Goal: Task Accomplishment & Management: Use online tool/utility

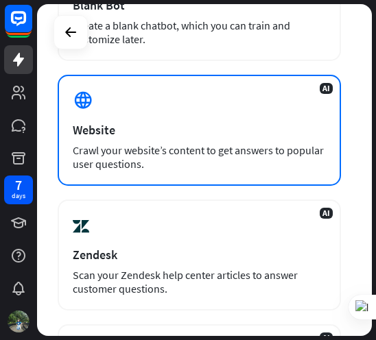
scroll to position [206, 0]
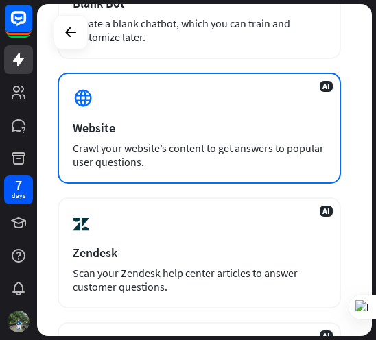
click at [217, 145] on div "Crawl your website’s content to get answers to popular user questions." at bounding box center [199, 154] width 253 height 27
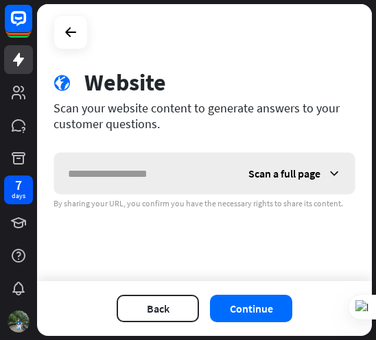
click at [330, 167] on icon at bounding box center [334, 174] width 14 height 14
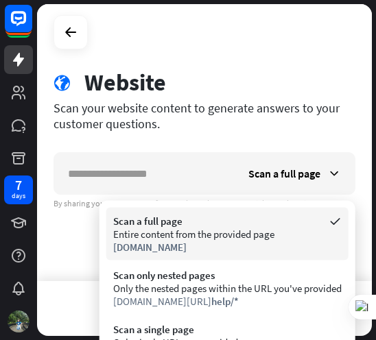
click at [223, 246] on div "[DOMAIN_NAME]" at bounding box center [227, 247] width 228 height 13
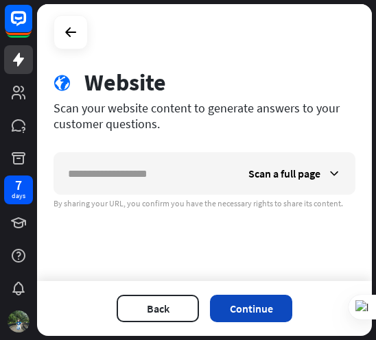
click at [252, 311] on button "Continue" at bounding box center [251, 308] width 82 height 27
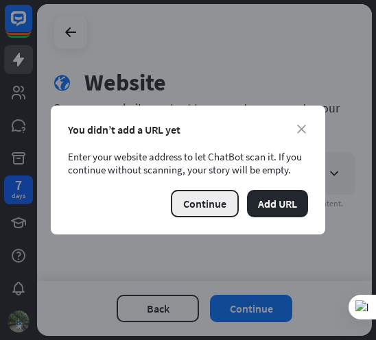
click at [208, 214] on button "Continue" at bounding box center [205, 203] width 68 height 27
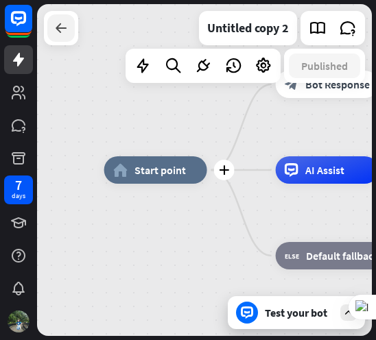
click at [66, 23] on icon at bounding box center [61, 28] width 16 height 16
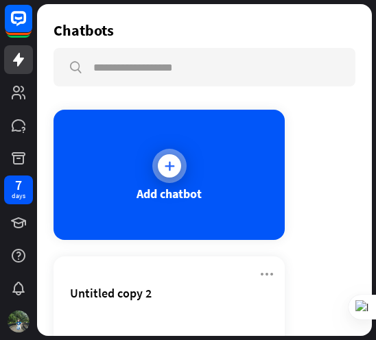
click at [169, 186] on div "Add chatbot" at bounding box center [168, 194] width 65 height 16
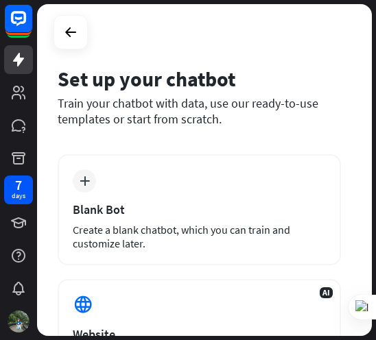
click at [169, 186] on div "plus Blank Bot Create a blank chatbot, which you can train and customize later." at bounding box center [199, 209] width 283 height 111
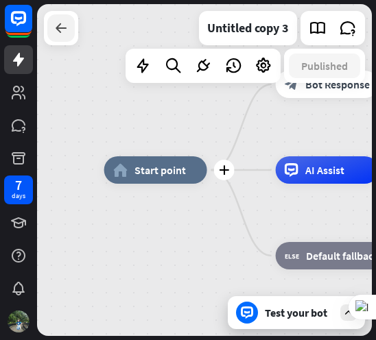
click at [53, 24] on icon at bounding box center [61, 28] width 16 height 16
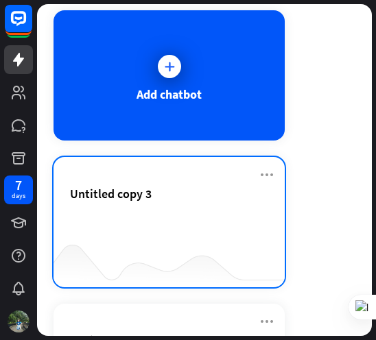
scroll to position [110, 0]
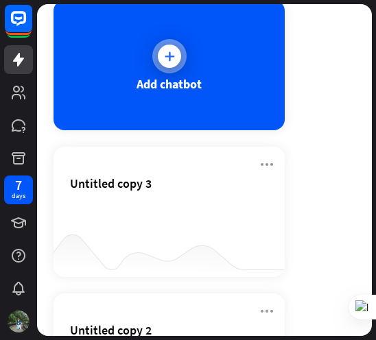
click at [171, 82] on div "Add chatbot" at bounding box center [168, 84] width 65 height 16
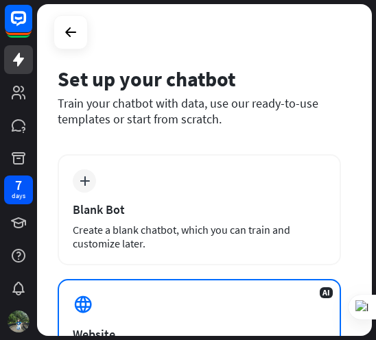
click at [177, 316] on div "AI Website Crawl your website’s content to get answers to popular user question…" at bounding box center [199, 334] width 283 height 111
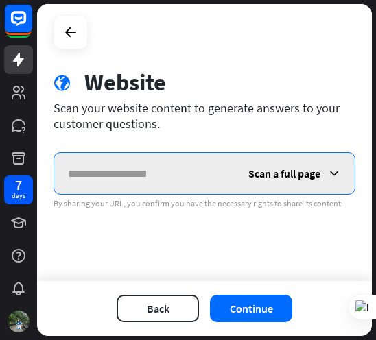
paste input "**********"
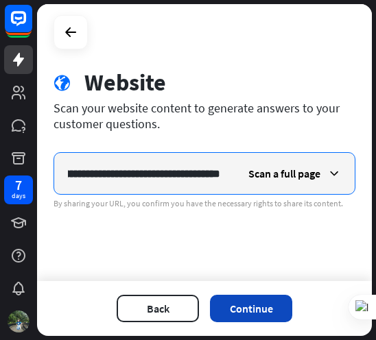
type input "**********"
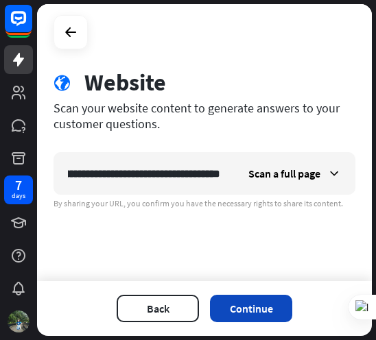
scroll to position [0, 0]
click at [261, 307] on button "Continue" at bounding box center [251, 308] width 82 height 27
click at [240, 312] on button "Continue" at bounding box center [251, 308] width 82 height 27
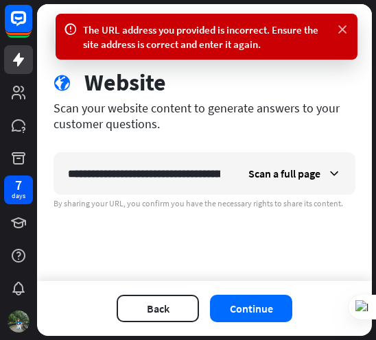
click at [337, 24] on icon at bounding box center [342, 30] width 14 height 14
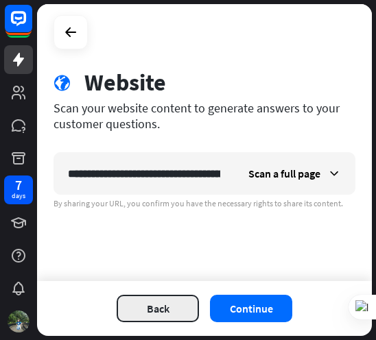
click at [165, 301] on button "Back" at bounding box center [158, 308] width 82 height 27
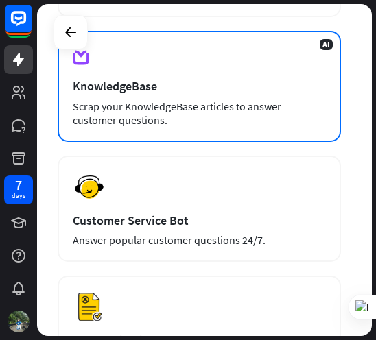
scroll to position [503, 0]
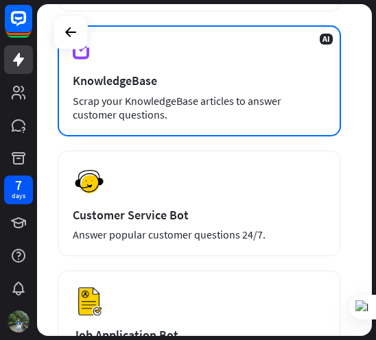
click at [271, 82] on div "KnowledgeBase" at bounding box center [199, 81] width 253 height 16
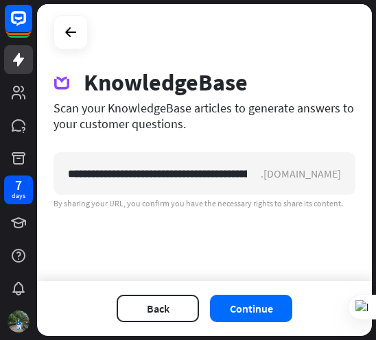
scroll to position [0, 27]
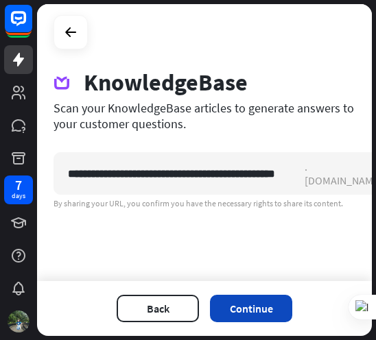
type input "**********"
click at [259, 309] on button "Continue" at bounding box center [251, 308] width 82 height 27
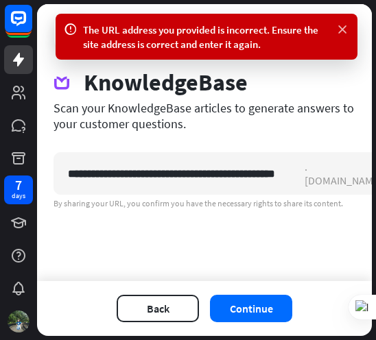
click at [341, 27] on icon at bounding box center [342, 30] width 14 height 14
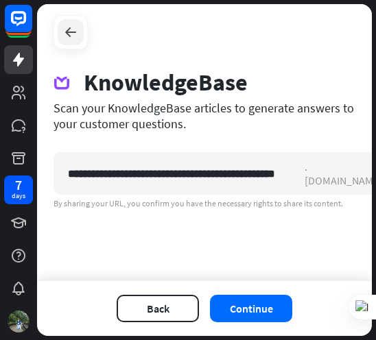
click at [72, 32] on icon at bounding box center [70, 32] width 16 height 16
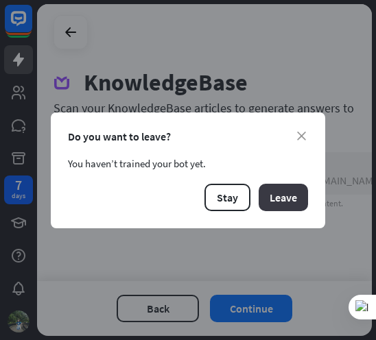
click at [278, 197] on button "Leave" at bounding box center [282, 197] width 49 height 27
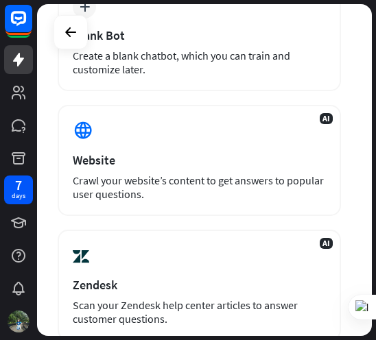
scroll to position [174, 0]
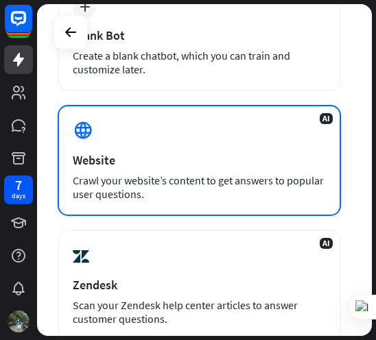
click at [213, 195] on div "Crawl your website’s content to get answers to popular user questions." at bounding box center [199, 186] width 253 height 27
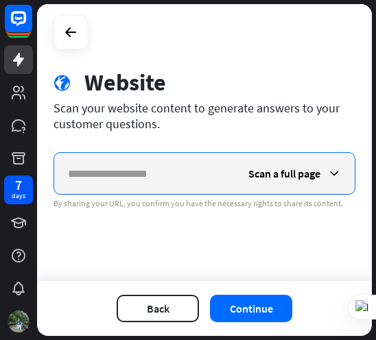
paste input "**********"
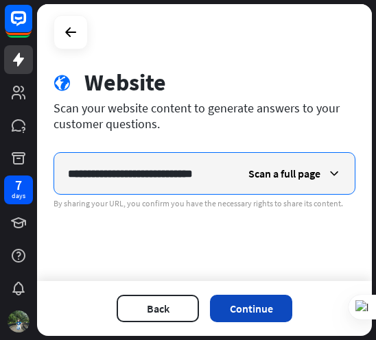
type input "**********"
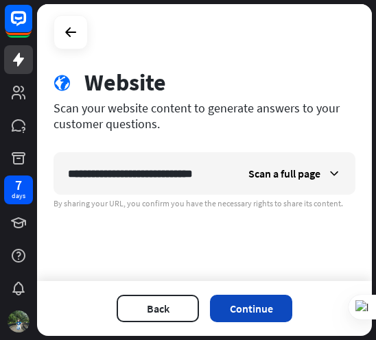
click at [267, 304] on button "Continue" at bounding box center [251, 308] width 82 height 27
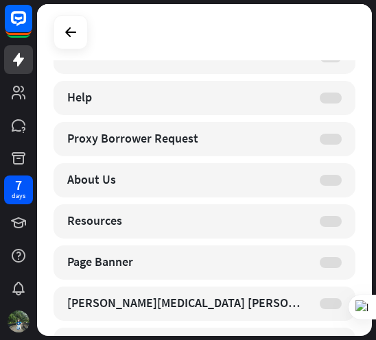
scroll to position [363, 0]
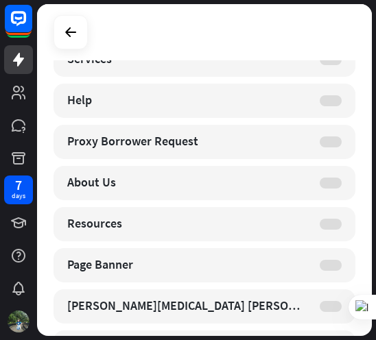
click at [330, 184] on div at bounding box center [330, 183] width 22 height 11
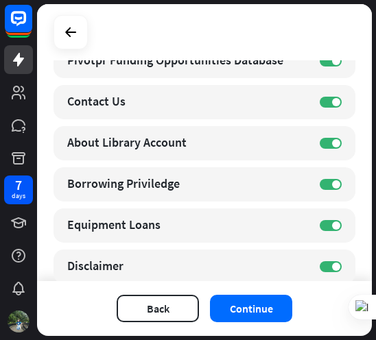
scroll to position [987, 0]
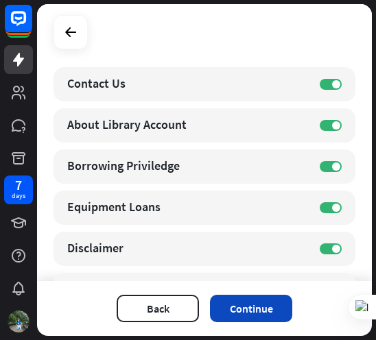
click at [247, 311] on button "Continue" at bounding box center [251, 308] width 82 height 27
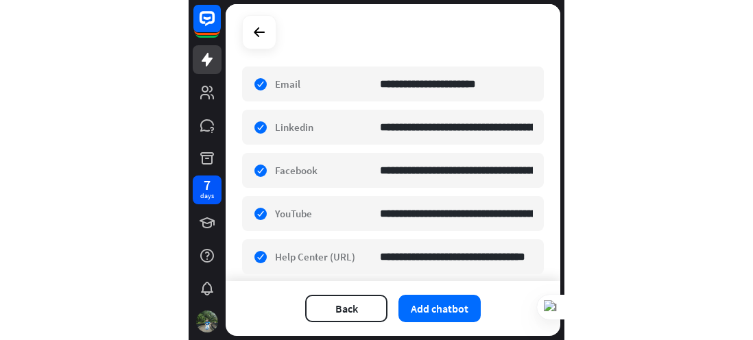
scroll to position [346, 0]
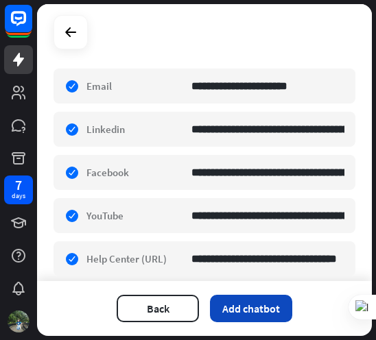
click at [275, 306] on button "Add chatbot" at bounding box center [251, 308] width 82 height 27
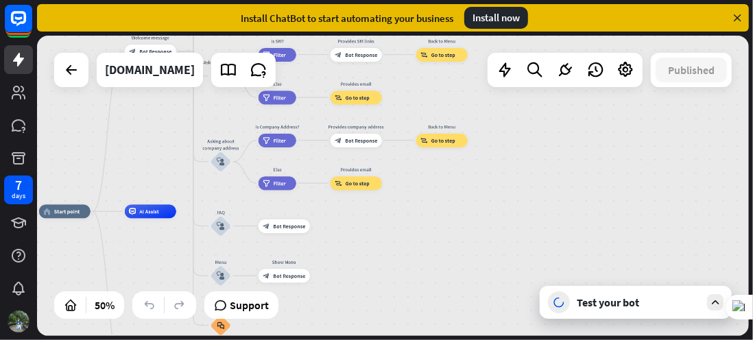
click at [375, 311] on div "Test your bot" at bounding box center [636, 302] width 192 height 33
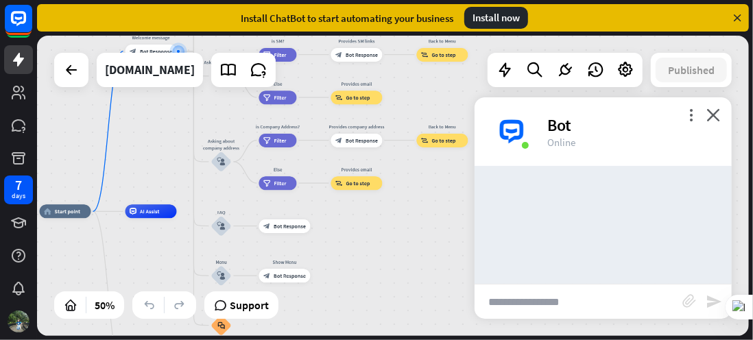
click at [375, 306] on input "text" at bounding box center [578, 302] width 208 height 34
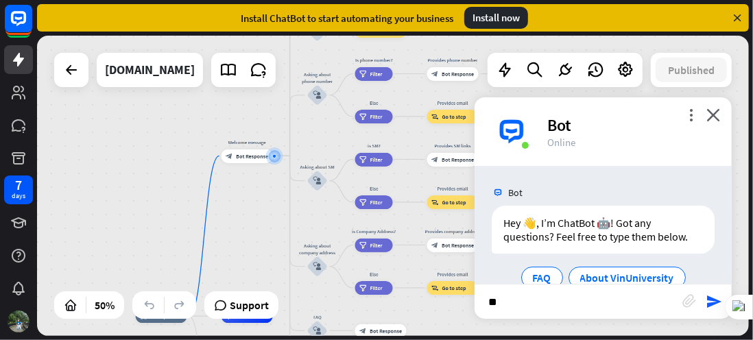
scroll to position [55, 0]
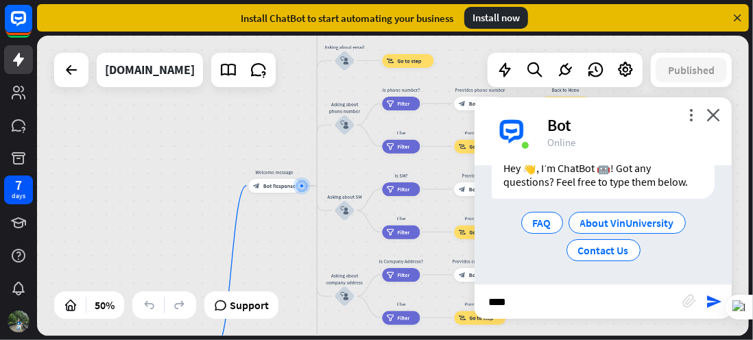
type input "*****"
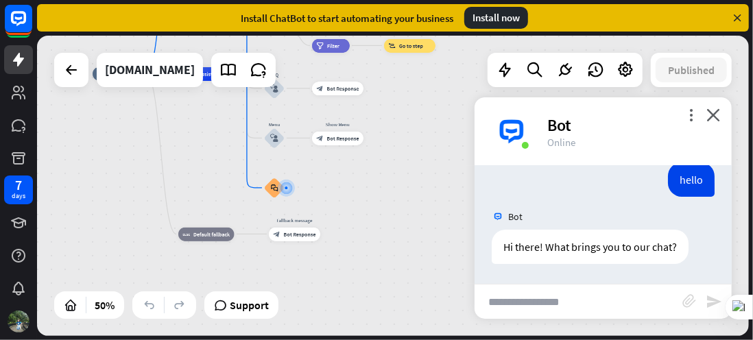
scroll to position [124, 0]
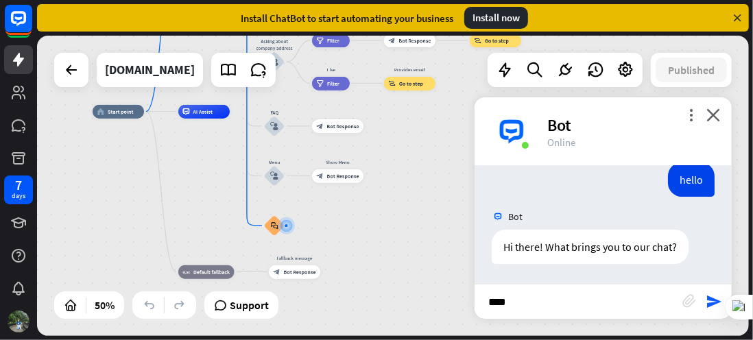
type input "*****"
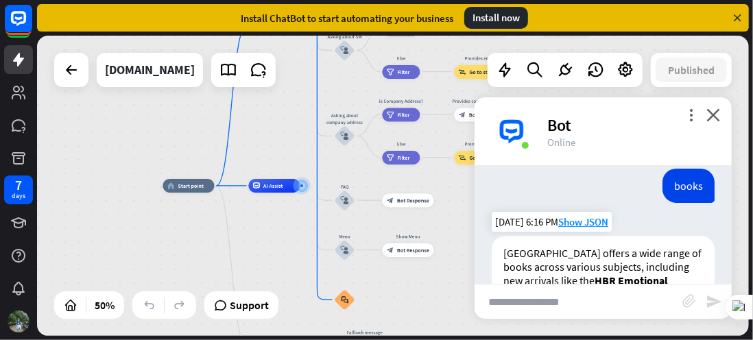
scroll to position [250, 0]
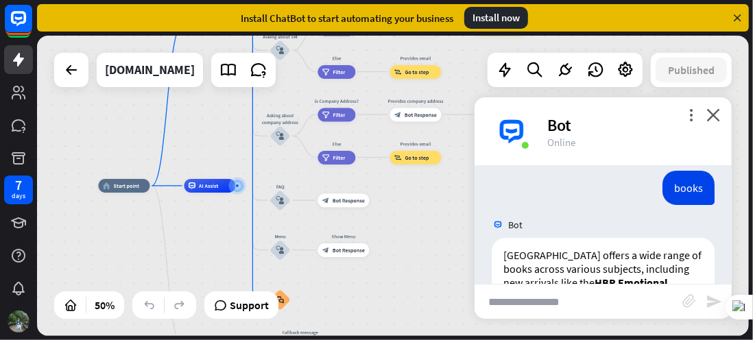
click at [375, 306] on input "text" at bounding box center [578, 302] width 208 height 34
type input "*"
type input "**********"
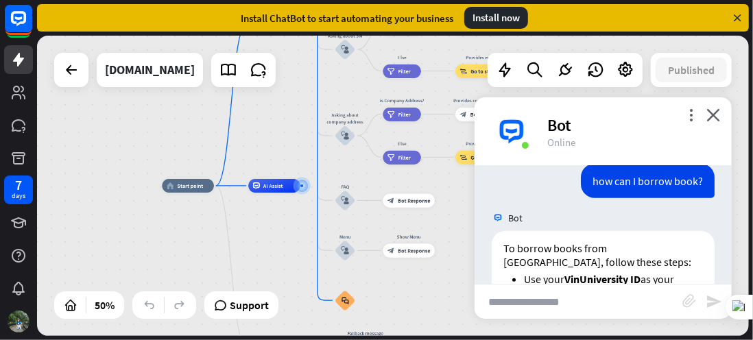
scroll to position [777, 0]
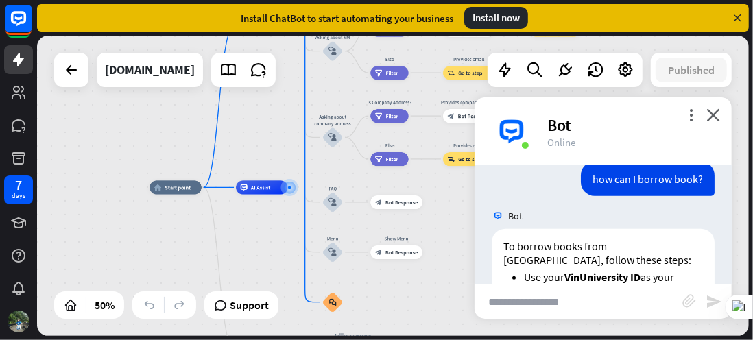
click at [375, 9] on div "Install ChatBot to start automating your business Install now" at bounding box center [393, 17] width 712 height 27
click at [375, 20] on icon at bounding box center [737, 18] width 12 height 12
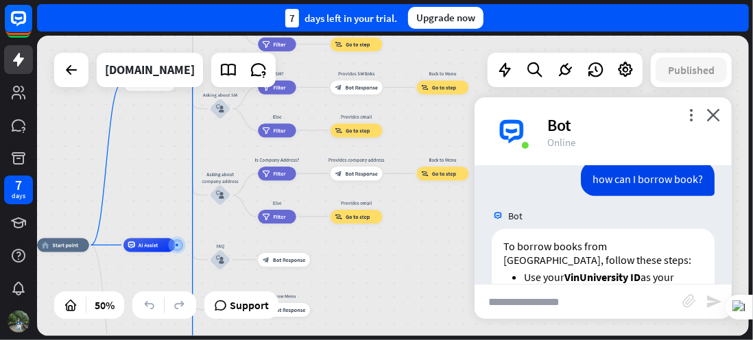
click at [375, 249] on div "home_2 Start point Welcome message block_bot_response Bot Response About us blo…" at bounding box center [393, 186] width 712 height 300
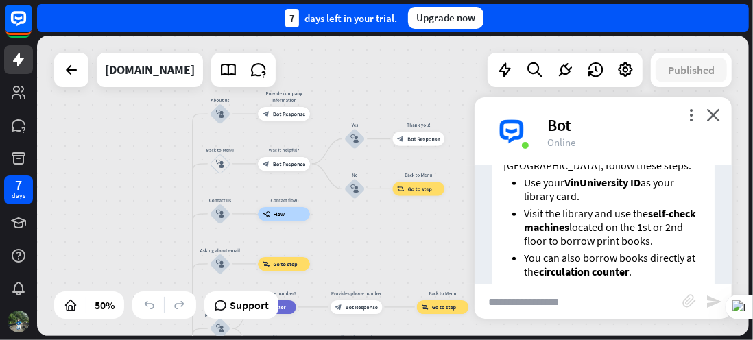
scroll to position [875, 0]
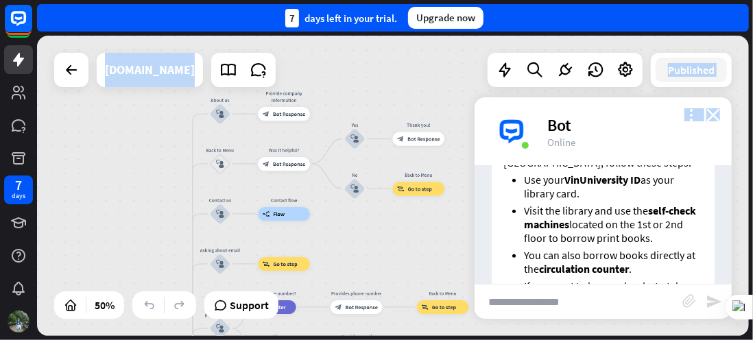
drag, startPoint x: 499, startPoint y: 106, endPoint x: 476, endPoint y: 69, distance: 42.8
click at [375, 69] on div "home_2 Start point Welcome message block_bot_response Bot Response About us blo…" at bounding box center [393, 186] width 712 height 300
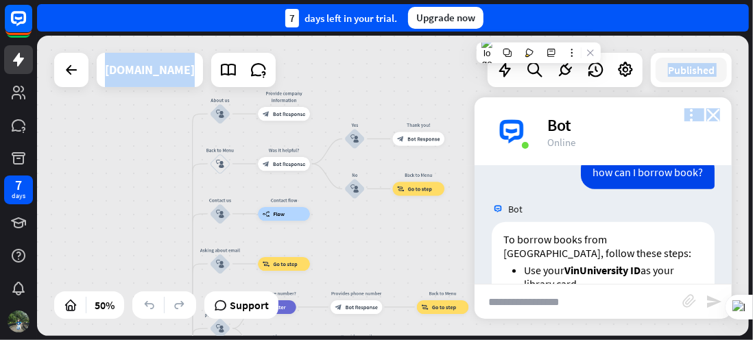
scroll to position [784, 0]
click at [375, 116] on icon "more_vert" at bounding box center [690, 114] width 13 height 13
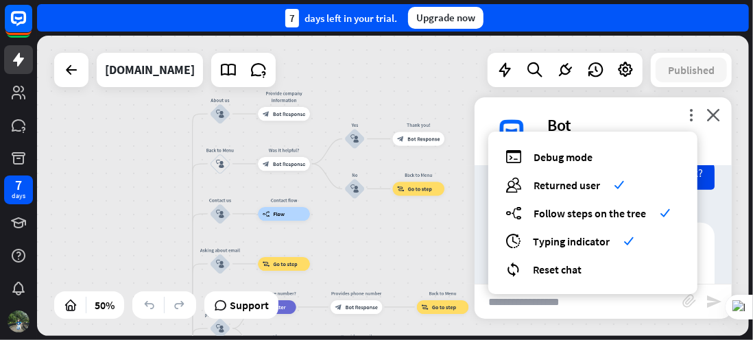
click at [375, 245] on div "home_2 Start point Welcome message block_bot_response Bot Response About us blo…" at bounding box center [393, 186] width 712 height 300
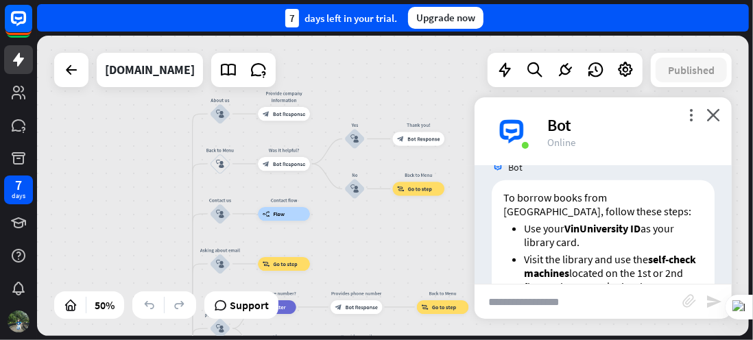
scroll to position [827, 0]
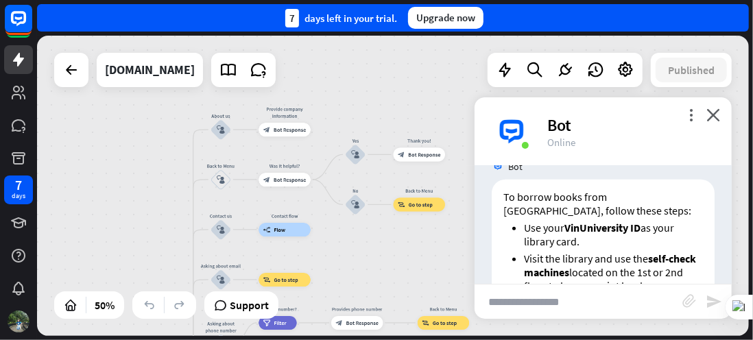
drag, startPoint x: 577, startPoint y: 320, endPoint x: 579, endPoint y: 339, distance: 18.6
click at [375, 339] on div "home_2 Start point Welcome message block_bot_response Bot Response About us blo…" at bounding box center [395, 188] width 716 height 304
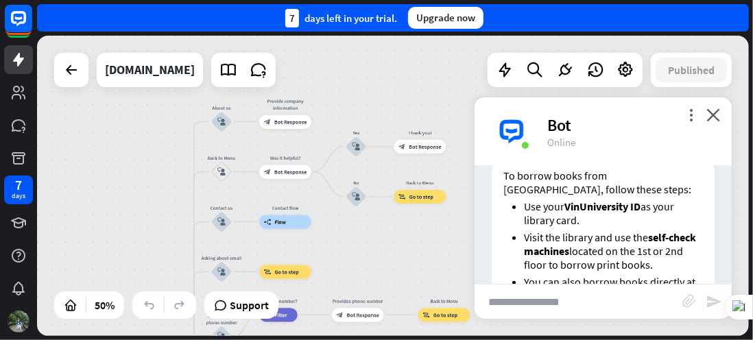
scroll to position [841, 0]
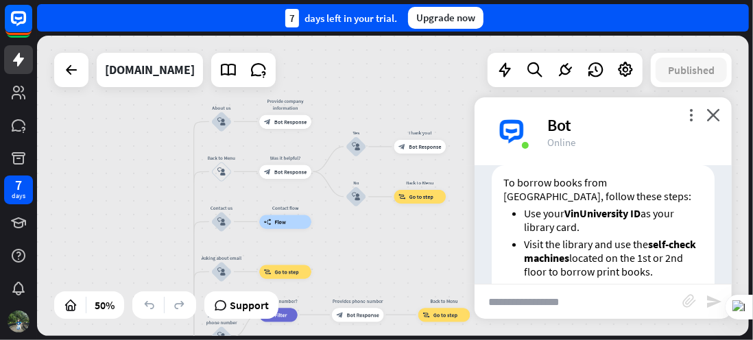
click at [375, 308] on input "text" at bounding box center [578, 302] width 208 height 34
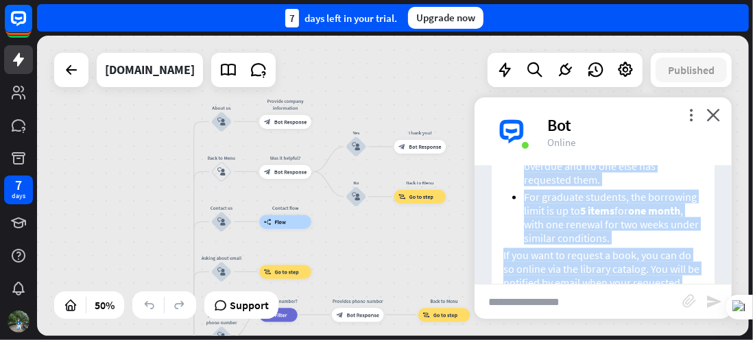
scroll to position [1267, 0]
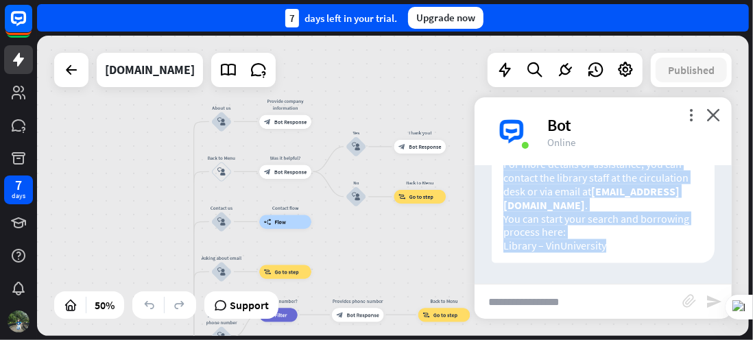
drag, startPoint x: 503, startPoint y: 233, endPoint x: 612, endPoint y: 258, distance: 111.1
click at [375, 258] on div "To borrow books from [GEOGRAPHIC_DATA], follow these steps: Use your VinUnivers…" at bounding box center [603, 8] width 223 height 511
copy div "To borrow books from [GEOGRAPHIC_DATA], follow these steps: Use your VinUnivers…"
